Goal: Browse casually

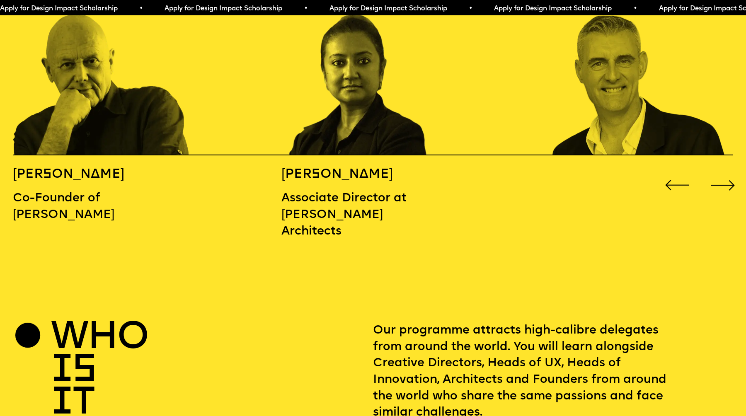
scroll to position [1118, 0]
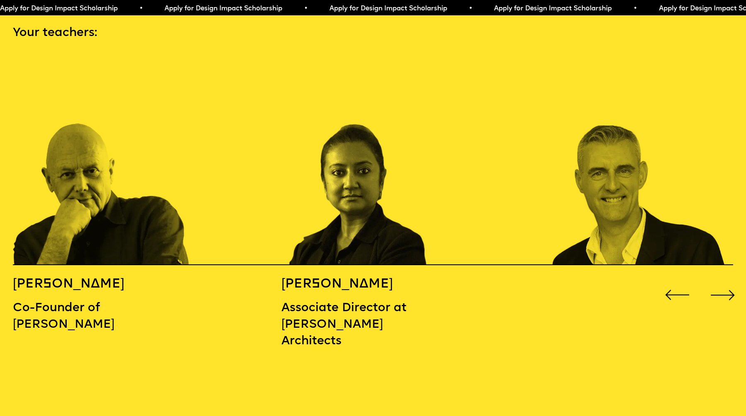
click at [722, 284] on div "Next slide" at bounding box center [723, 295] width 30 height 30
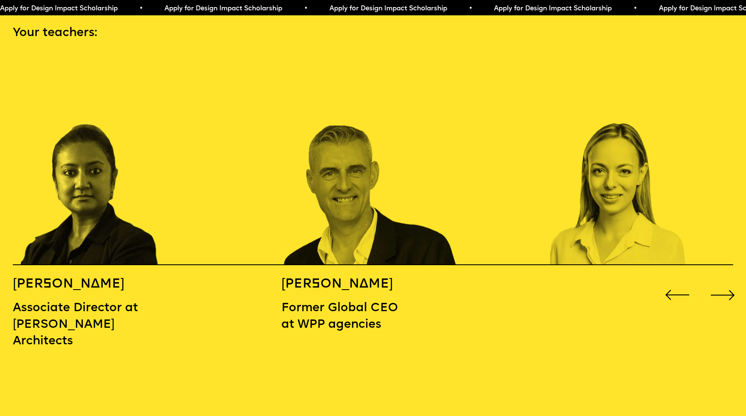
click at [722, 284] on div "Next slide" at bounding box center [723, 295] width 30 height 30
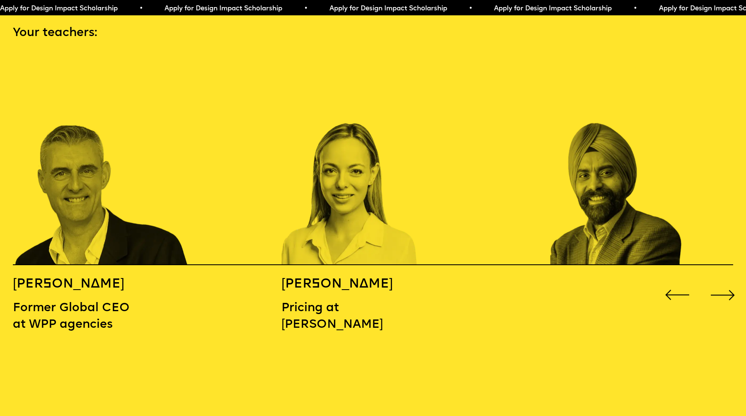
click at [722, 284] on div "Next slide" at bounding box center [723, 295] width 30 height 30
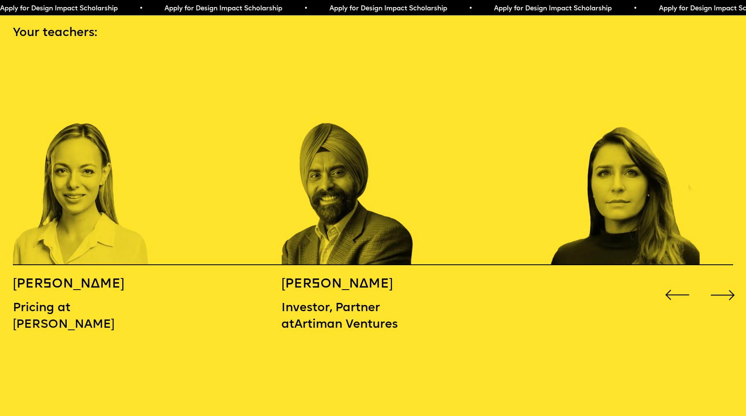
click at [722, 284] on div "Next slide" at bounding box center [723, 295] width 30 height 30
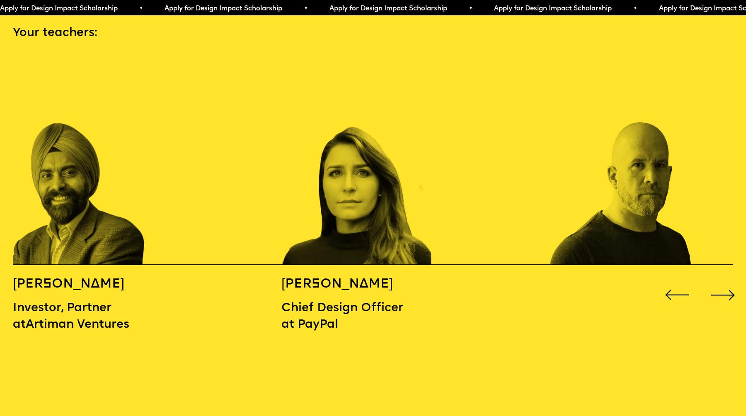
click at [722, 284] on div "Next slide" at bounding box center [723, 295] width 30 height 30
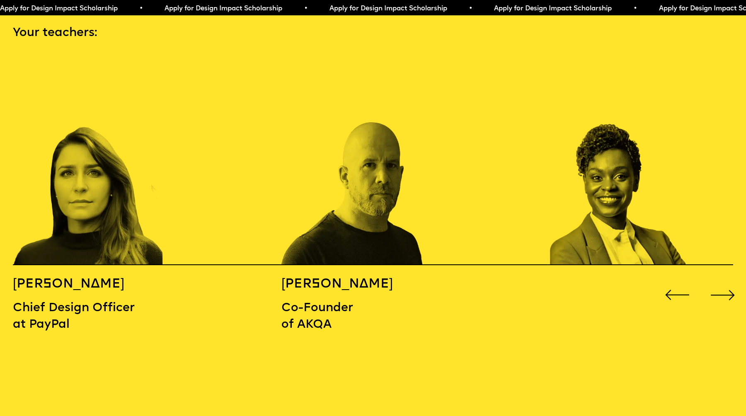
click at [722, 284] on div "Next slide" at bounding box center [723, 295] width 30 height 30
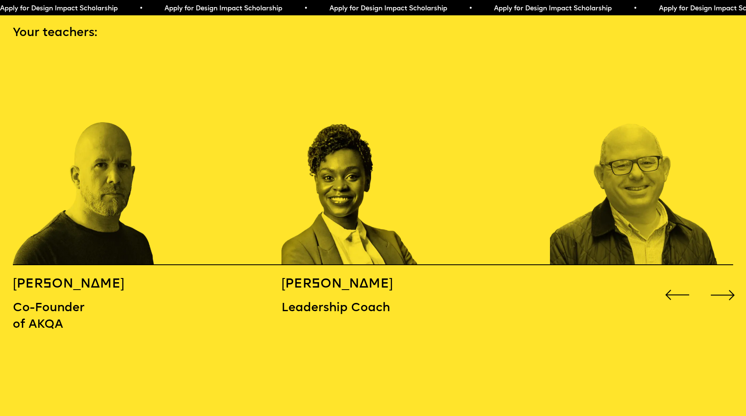
click at [721, 280] on div "Next slide" at bounding box center [723, 295] width 30 height 30
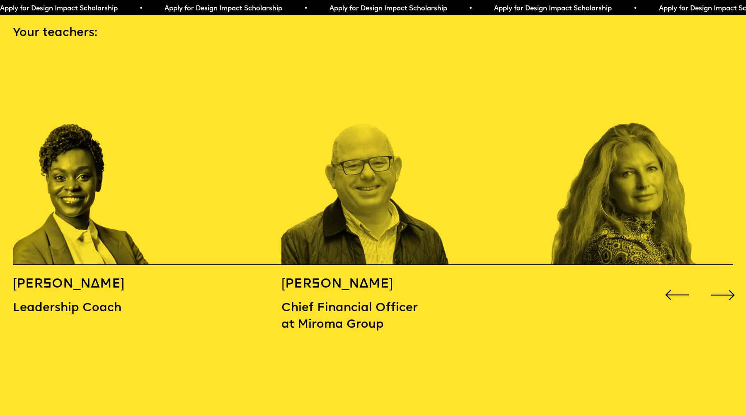
click at [721, 280] on div "Next slide" at bounding box center [723, 295] width 30 height 30
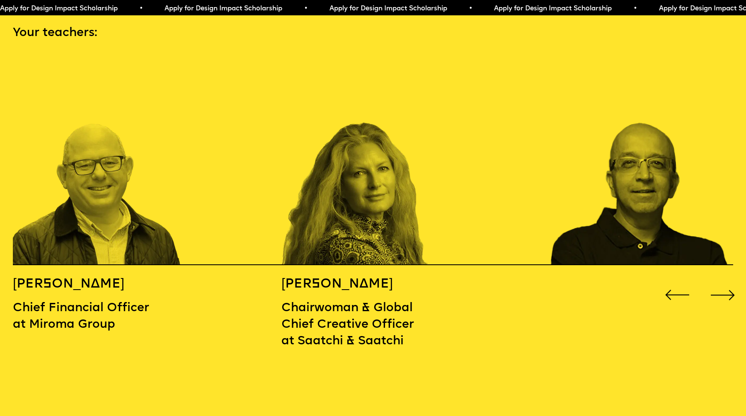
click at [721, 280] on div "Next slide" at bounding box center [723, 295] width 30 height 30
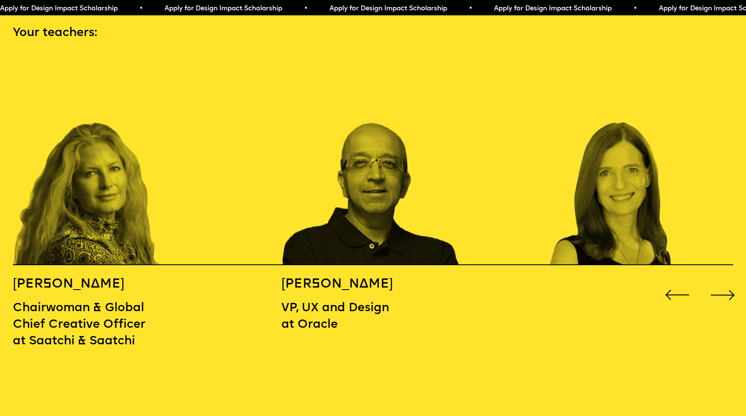
click at [721, 280] on div "Next slide" at bounding box center [723, 295] width 30 height 30
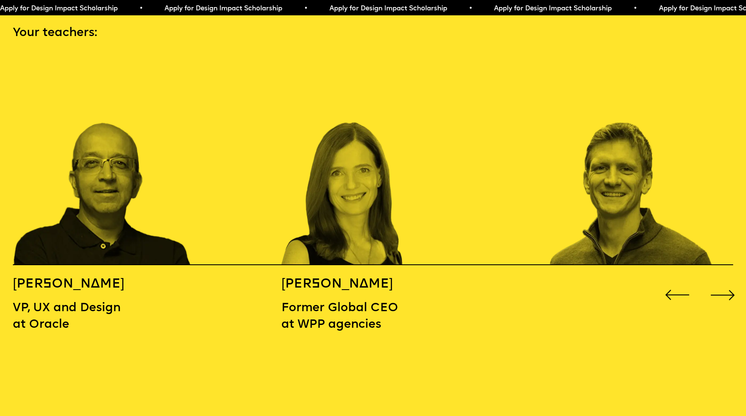
click at [721, 280] on div "Next slide" at bounding box center [723, 295] width 30 height 30
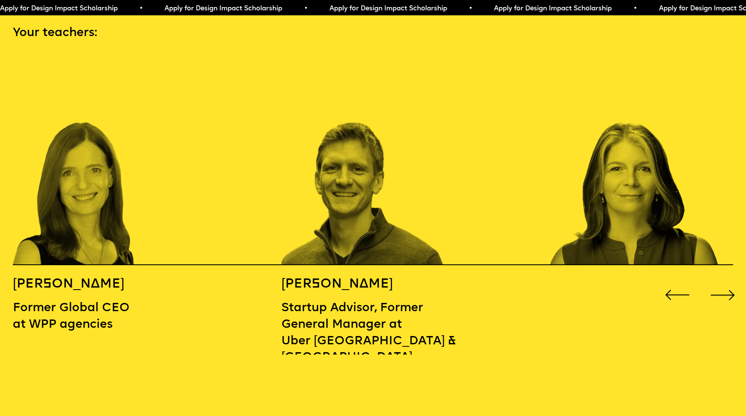
click at [721, 280] on div "Next slide" at bounding box center [723, 295] width 30 height 30
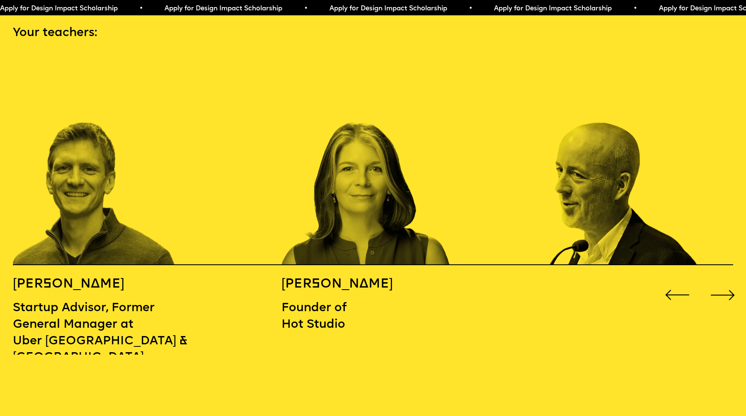
click at [721, 280] on div "Next slide" at bounding box center [723, 295] width 30 height 30
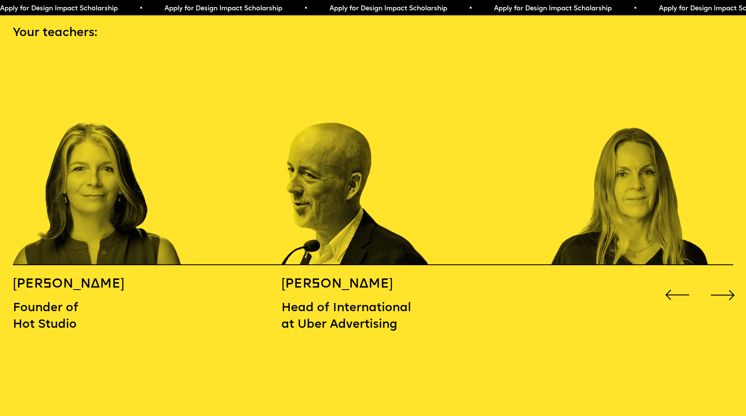
click at [721, 280] on div "Next slide" at bounding box center [723, 295] width 30 height 30
